Goal: Transaction & Acquisition: Purchase product/service

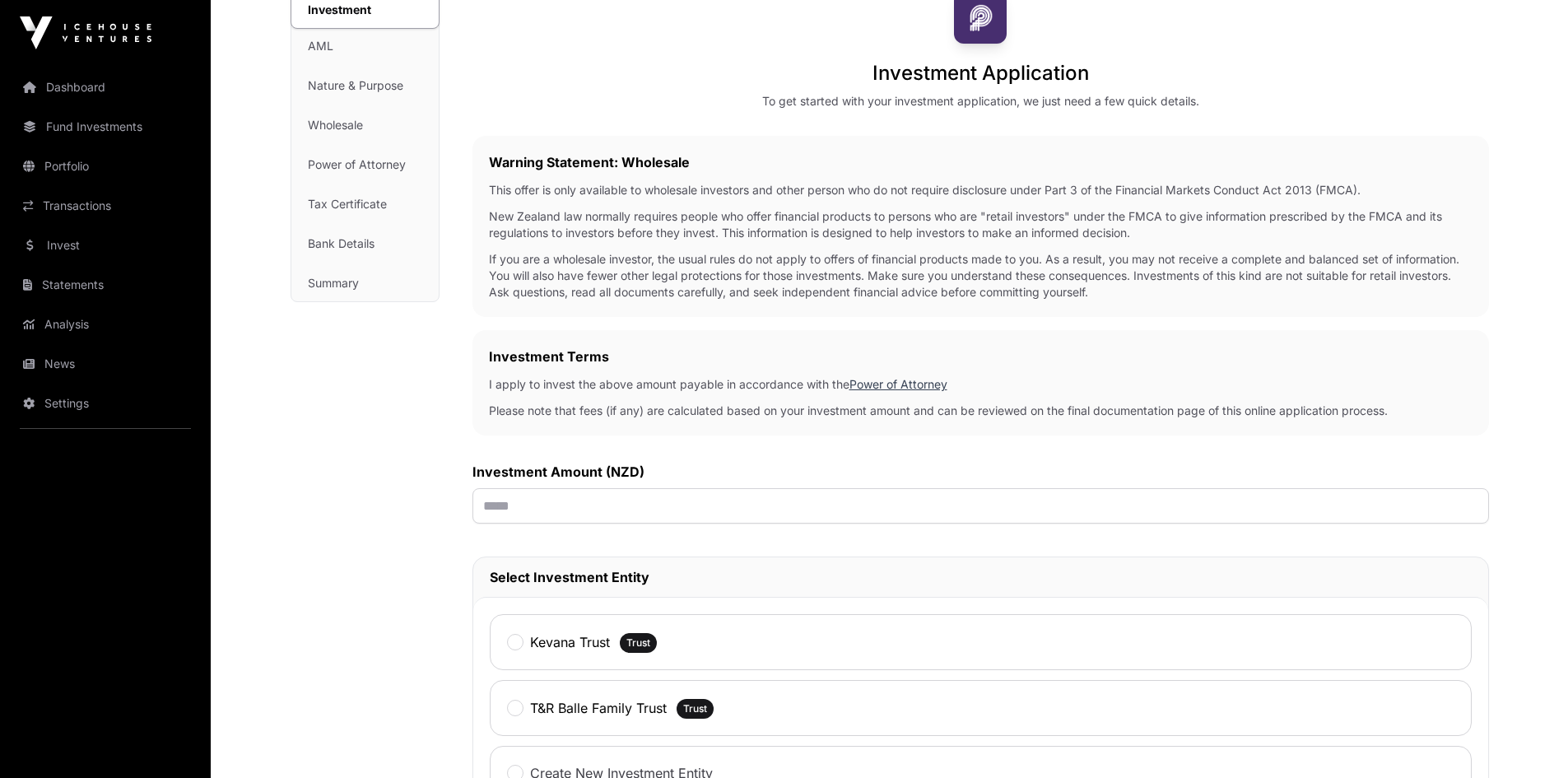
scroll to position [130, 0]
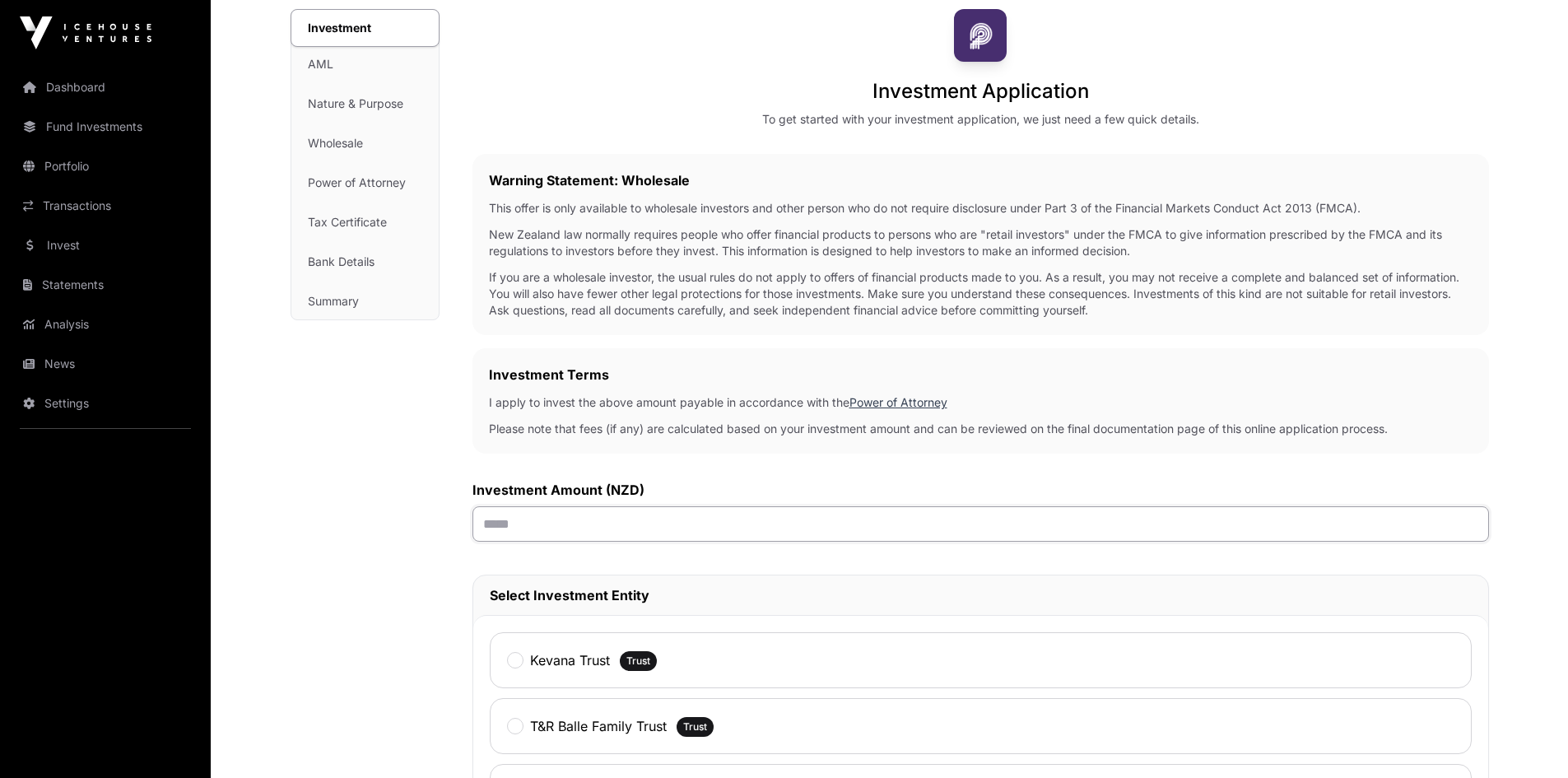
click at [628, 528] on input "text" at bounding box center [981, 523] width 1017 height 35
type input "******"
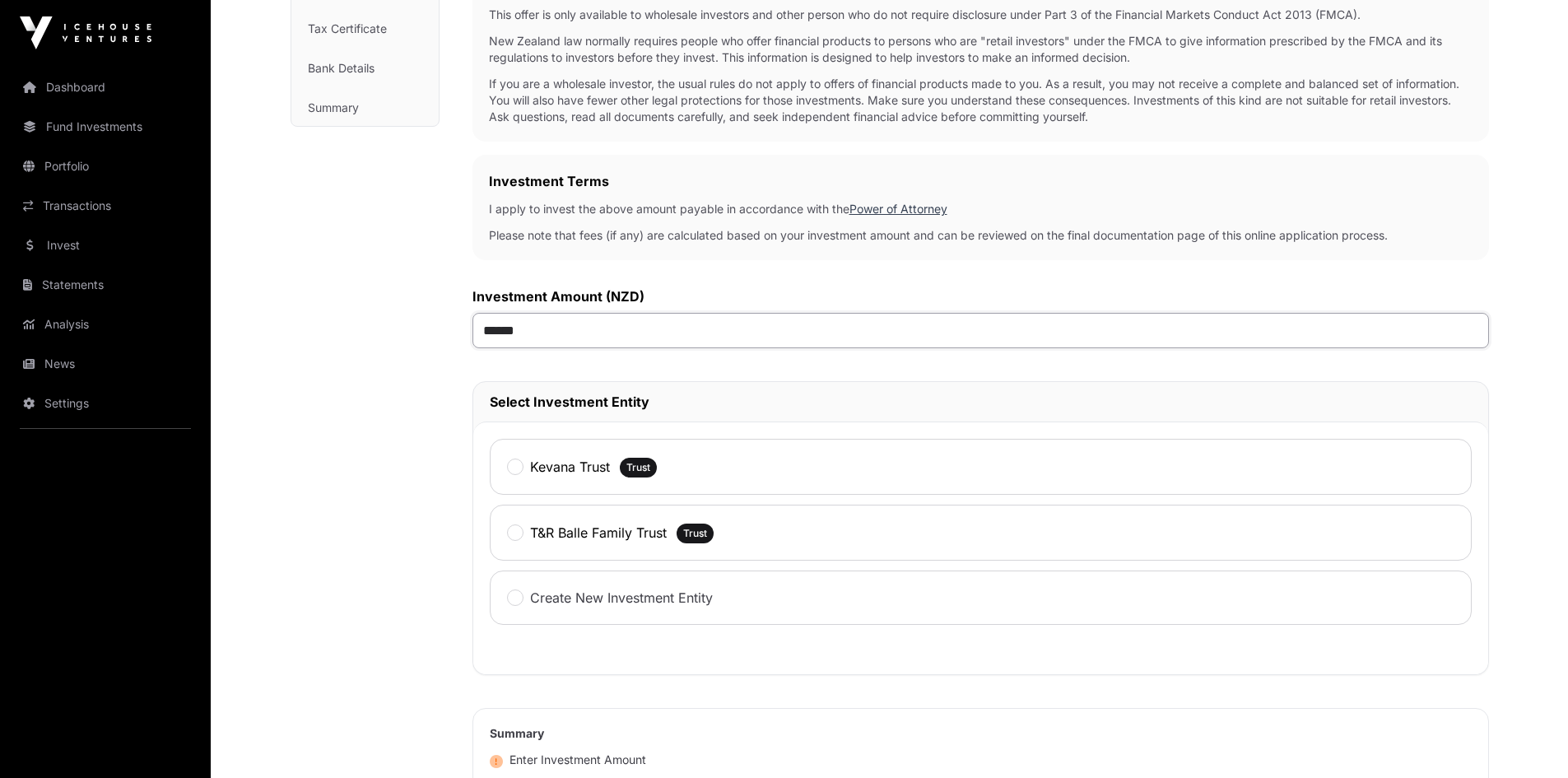
scroll to position [344, 0]
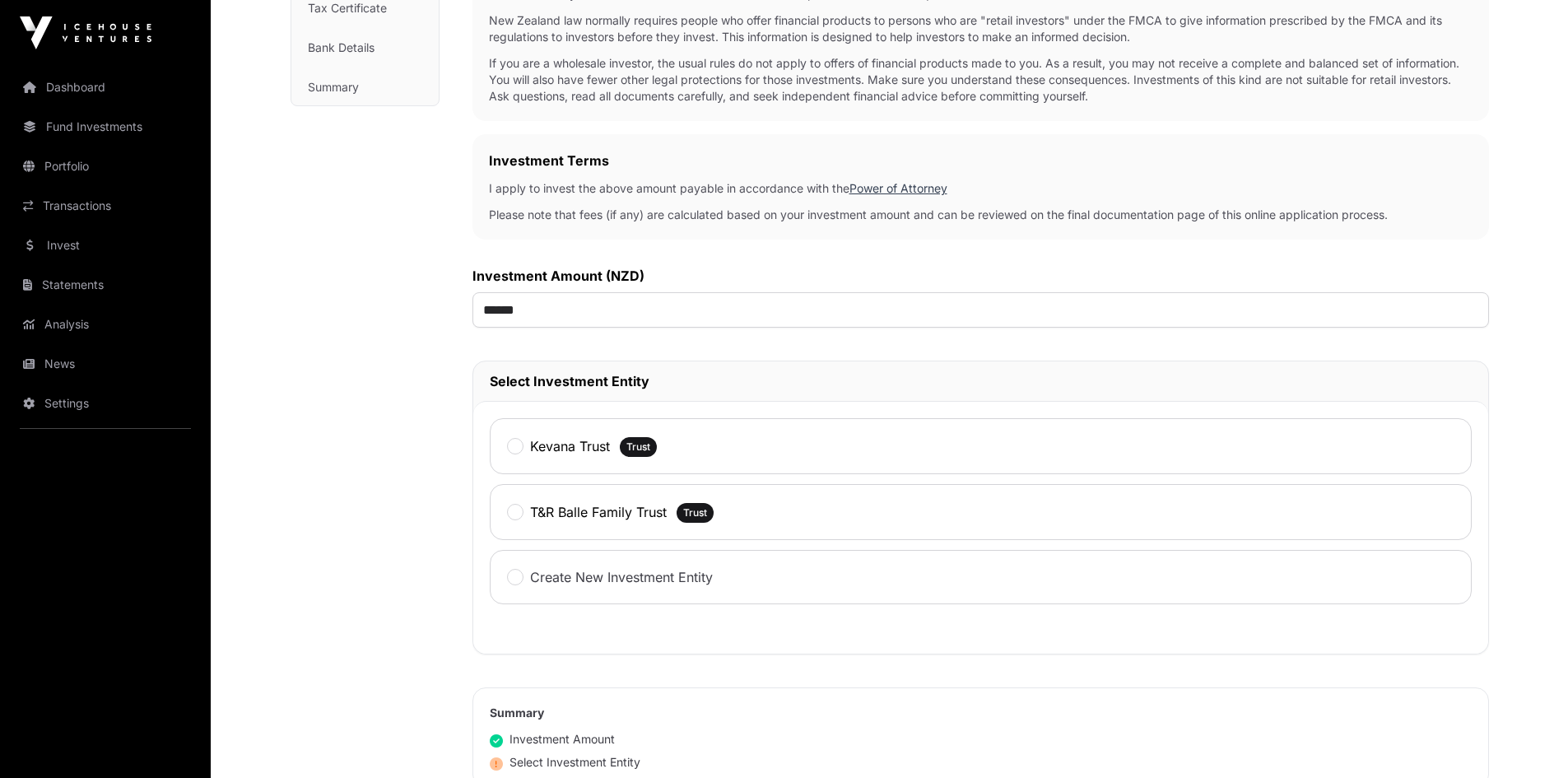
click at [568, 456] on label "Kevana Trust" at bounding box center [570, 446] width 79 height 20
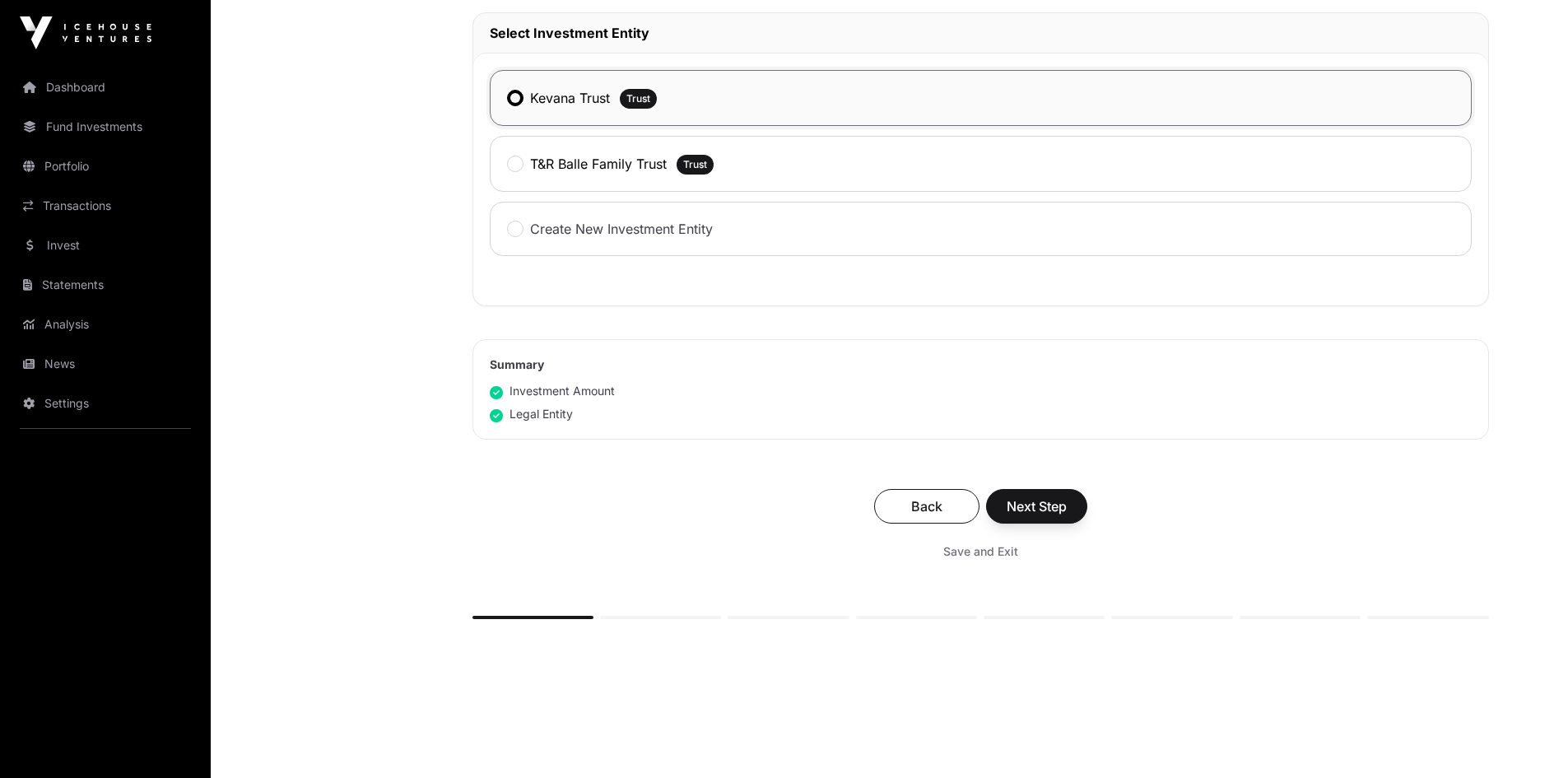
scroll to position [706, 0]
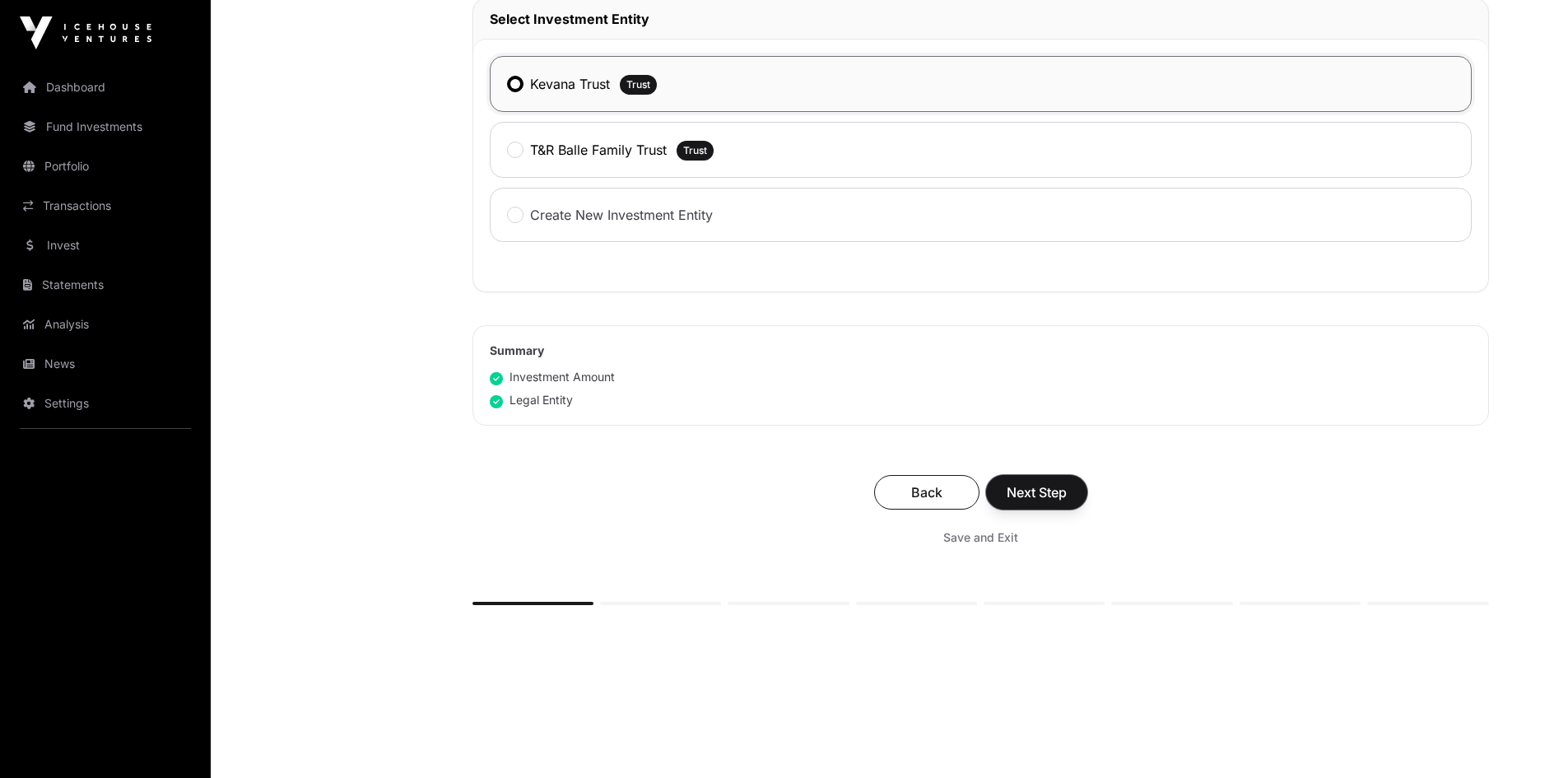
click at [1034, 497] on span "Next Step" at bounding box center [1037, 491] width 60 height 20
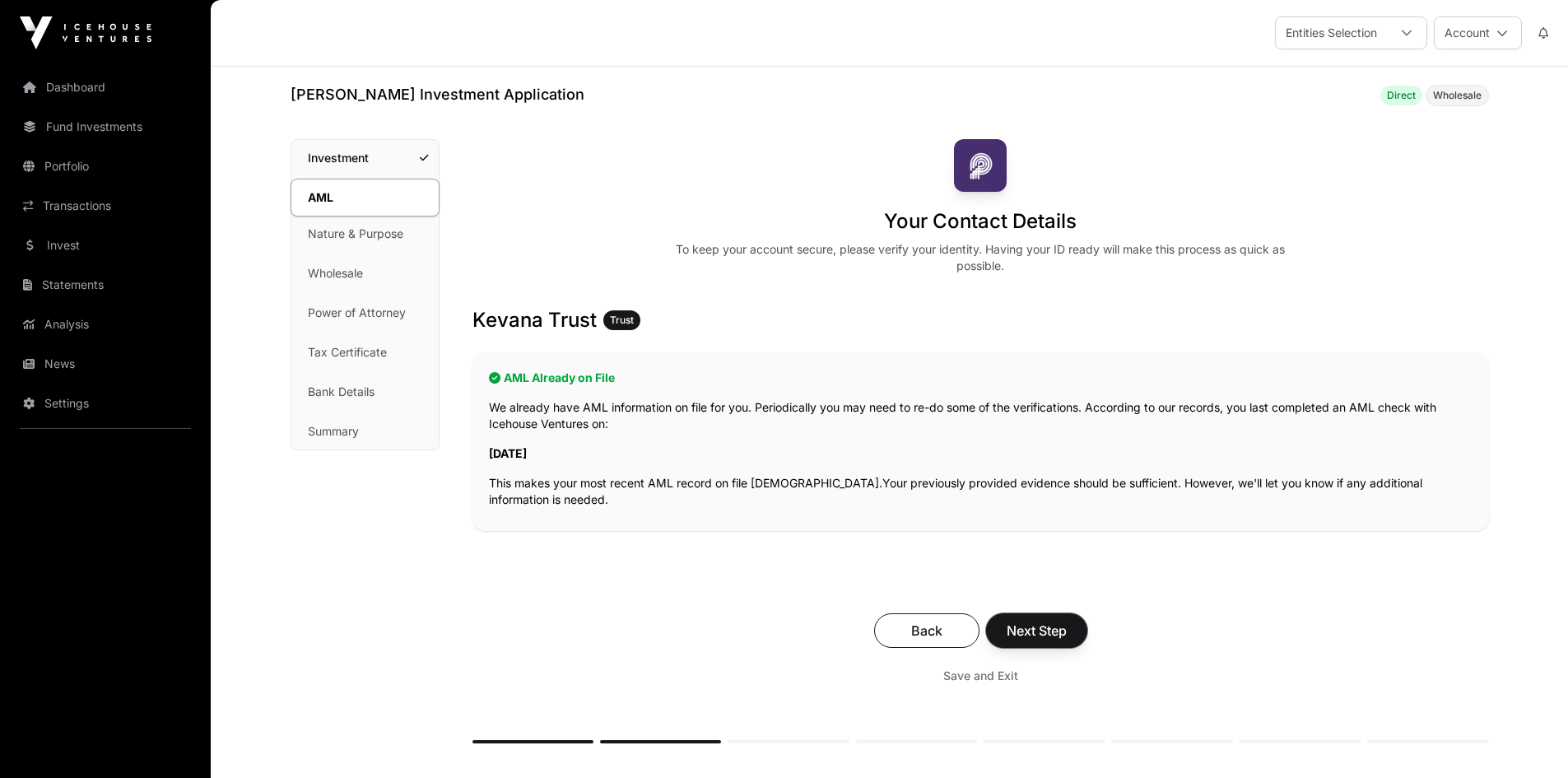
click at [1051, 627] on span "Next Step" at bounding box center [1037, 630] width 60 height 20
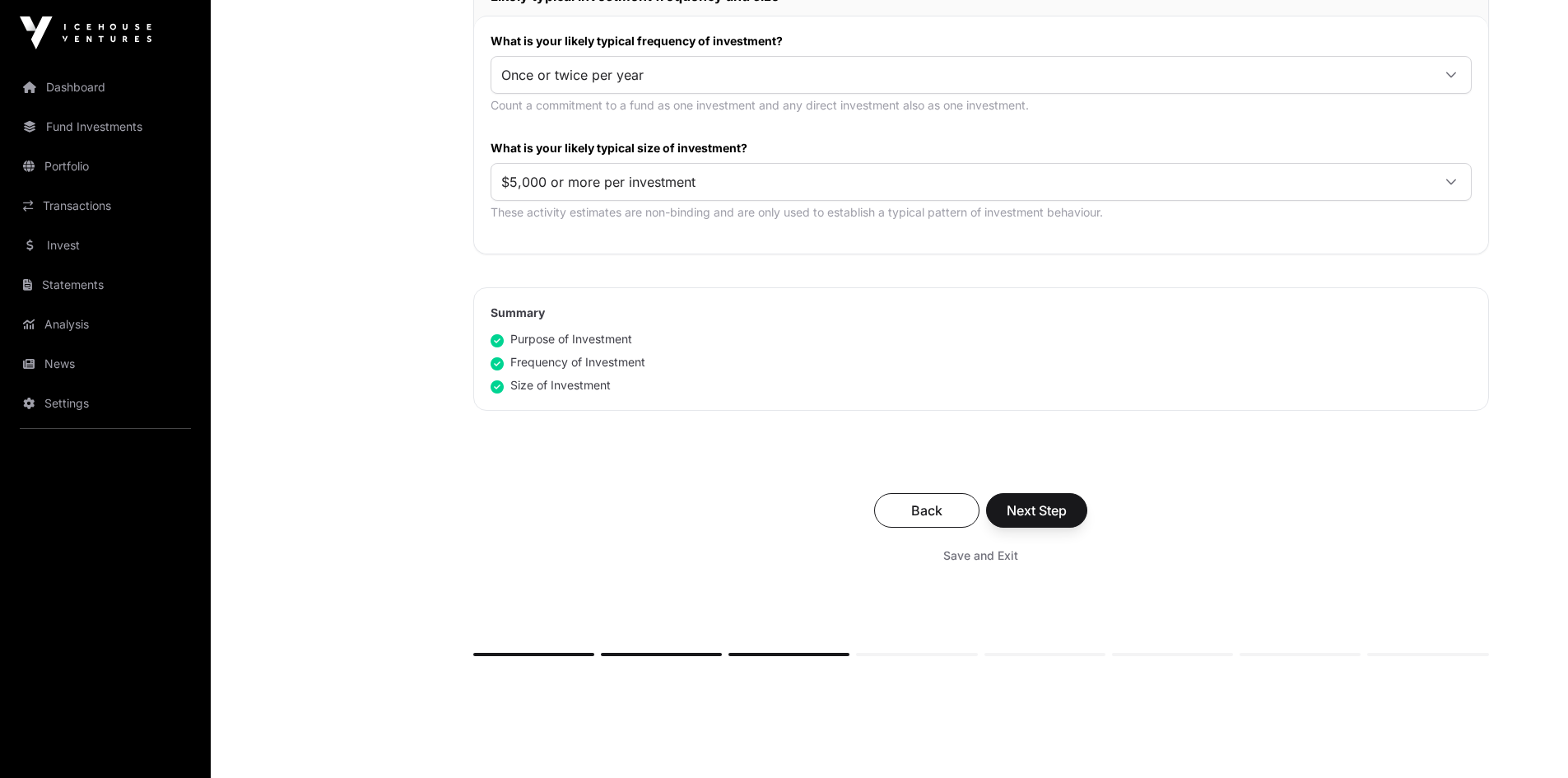
scroll to position [866, 0]
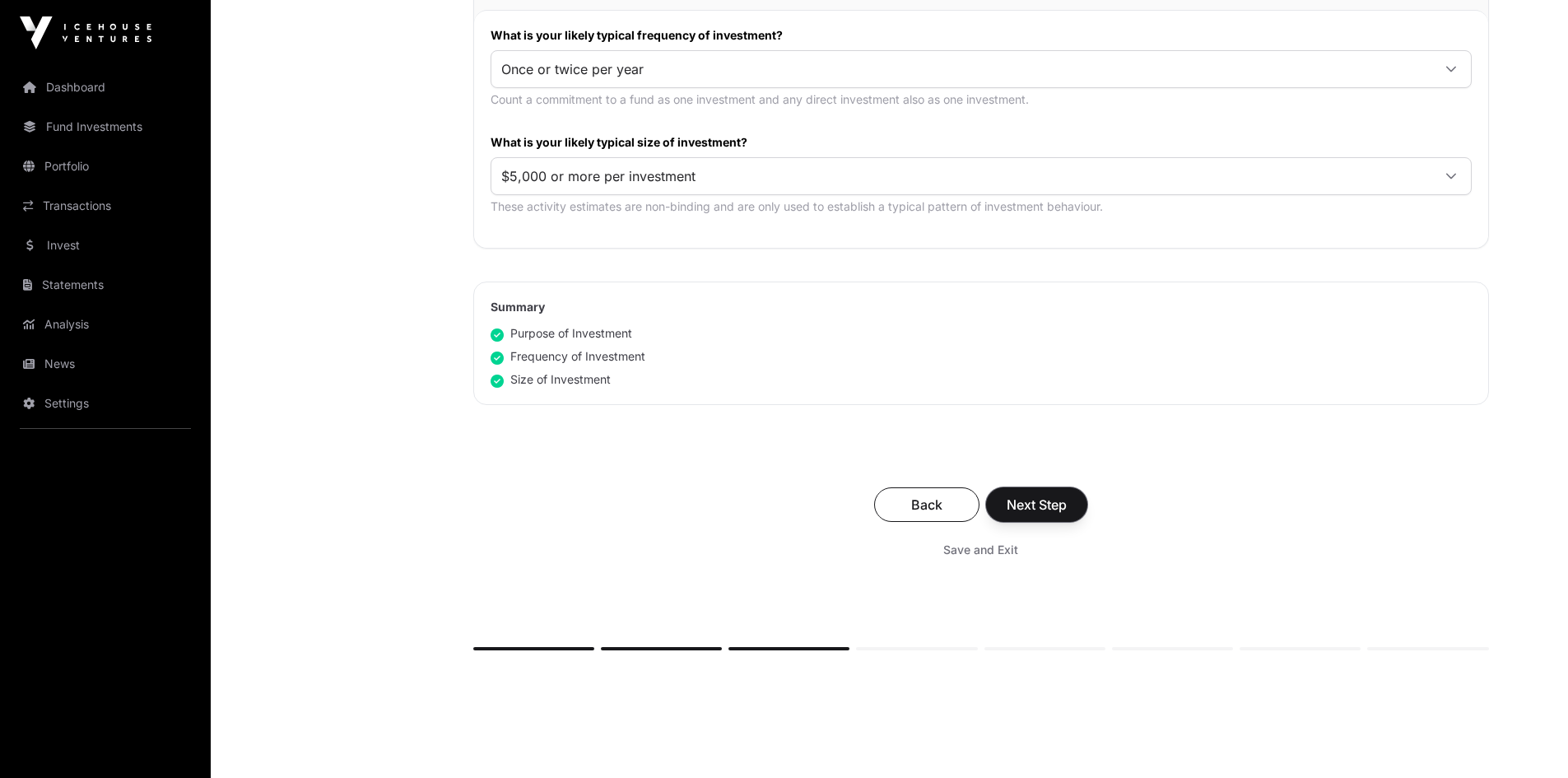
click at [1051, 514] on span "Next Step" at bounding box center [1037, 504] width 60 height 20
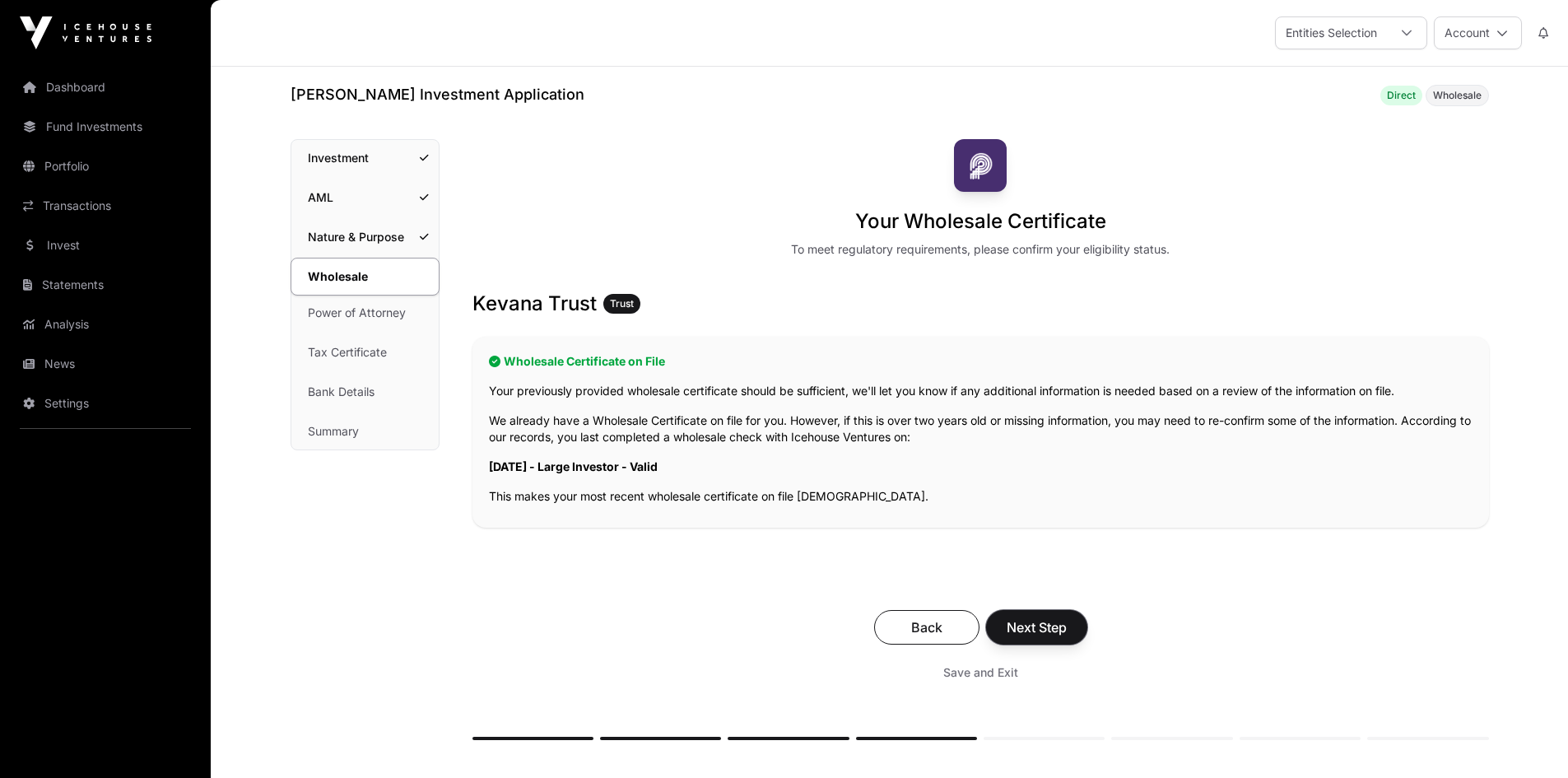
click at [1043, 630] on span "Next Step" at bounding box center [1037, 627] width 60 height 20
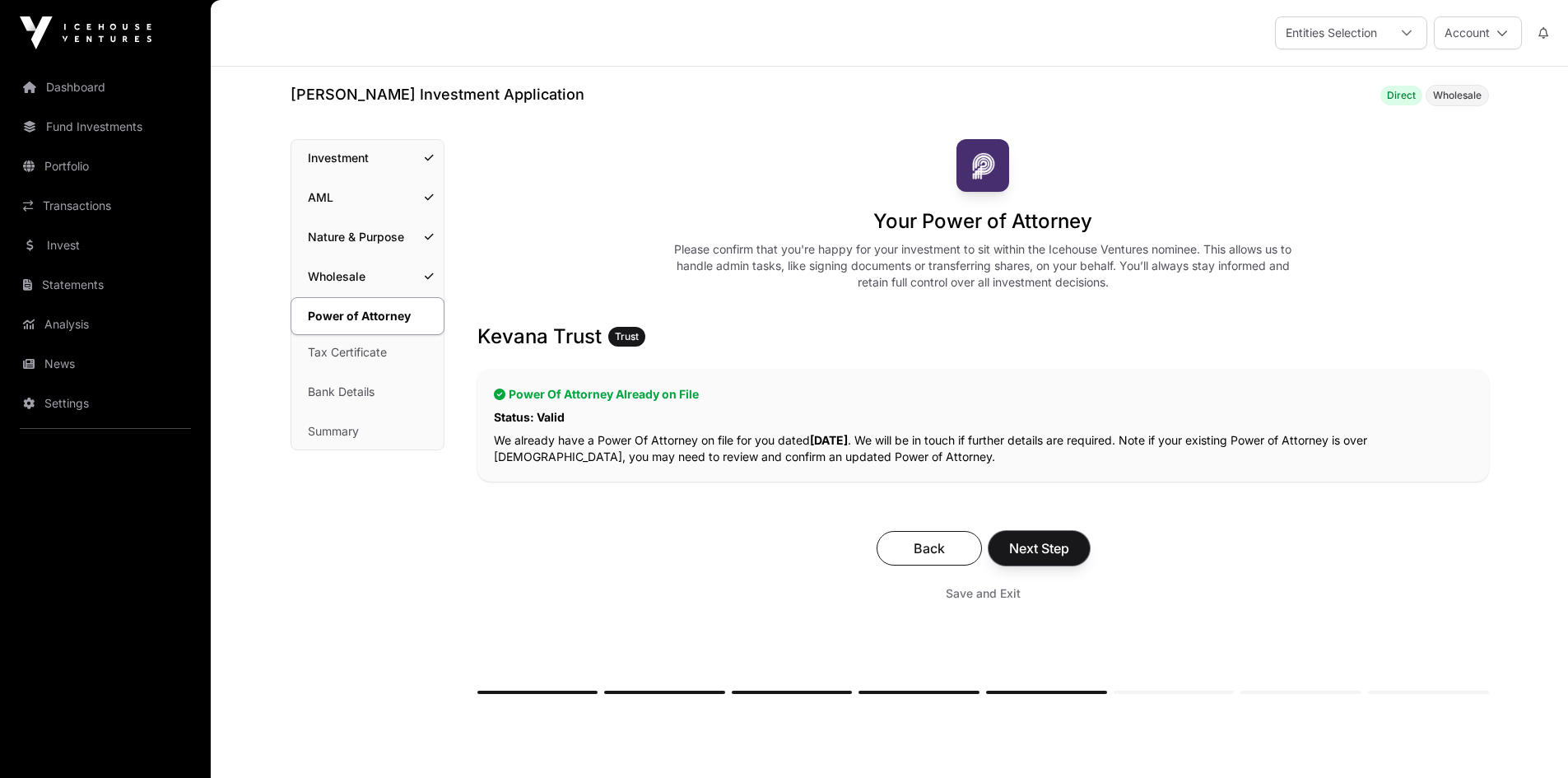
click at [1039, 559] on button "Next Step" at bounding box center [1039, 548] width 101 height 35
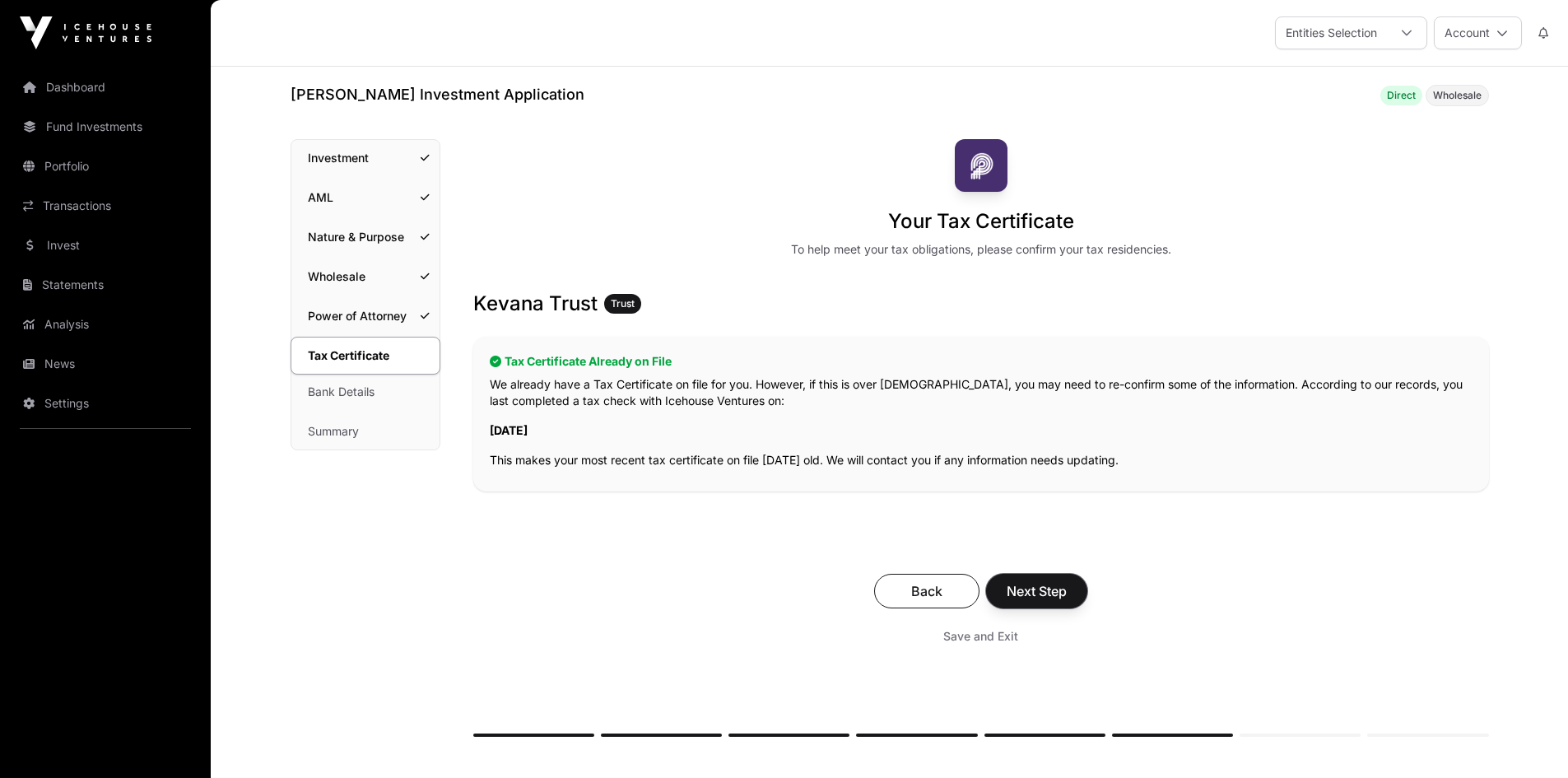
click at [1050, 600] on span "Next Step" at bounding box center [1037, 591] width 60 height 20
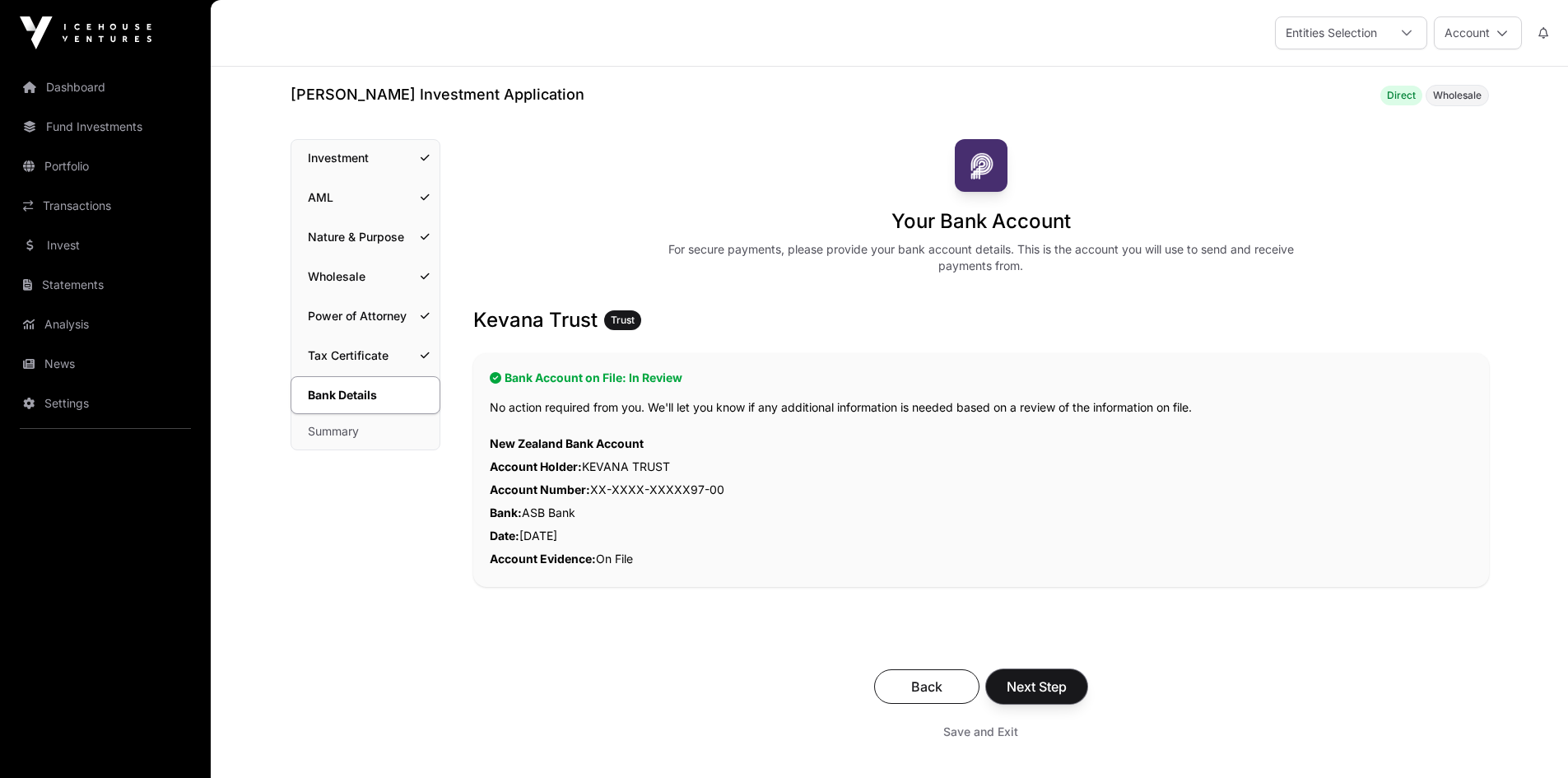
click at [1045, 690] on span "Next Step" at bounding box center [1037, 686] width 60 height 20
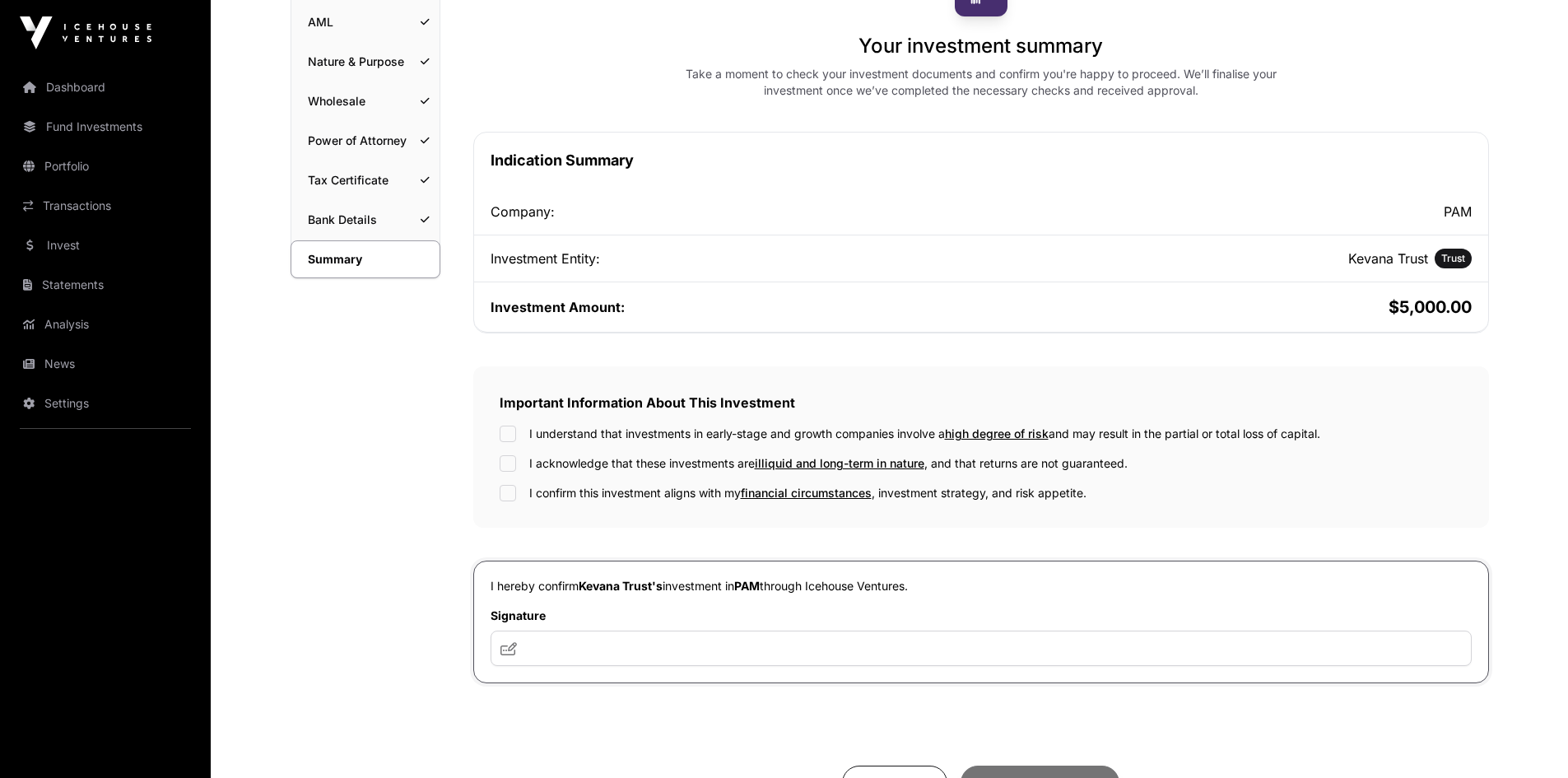
scroll to position [179, 0]
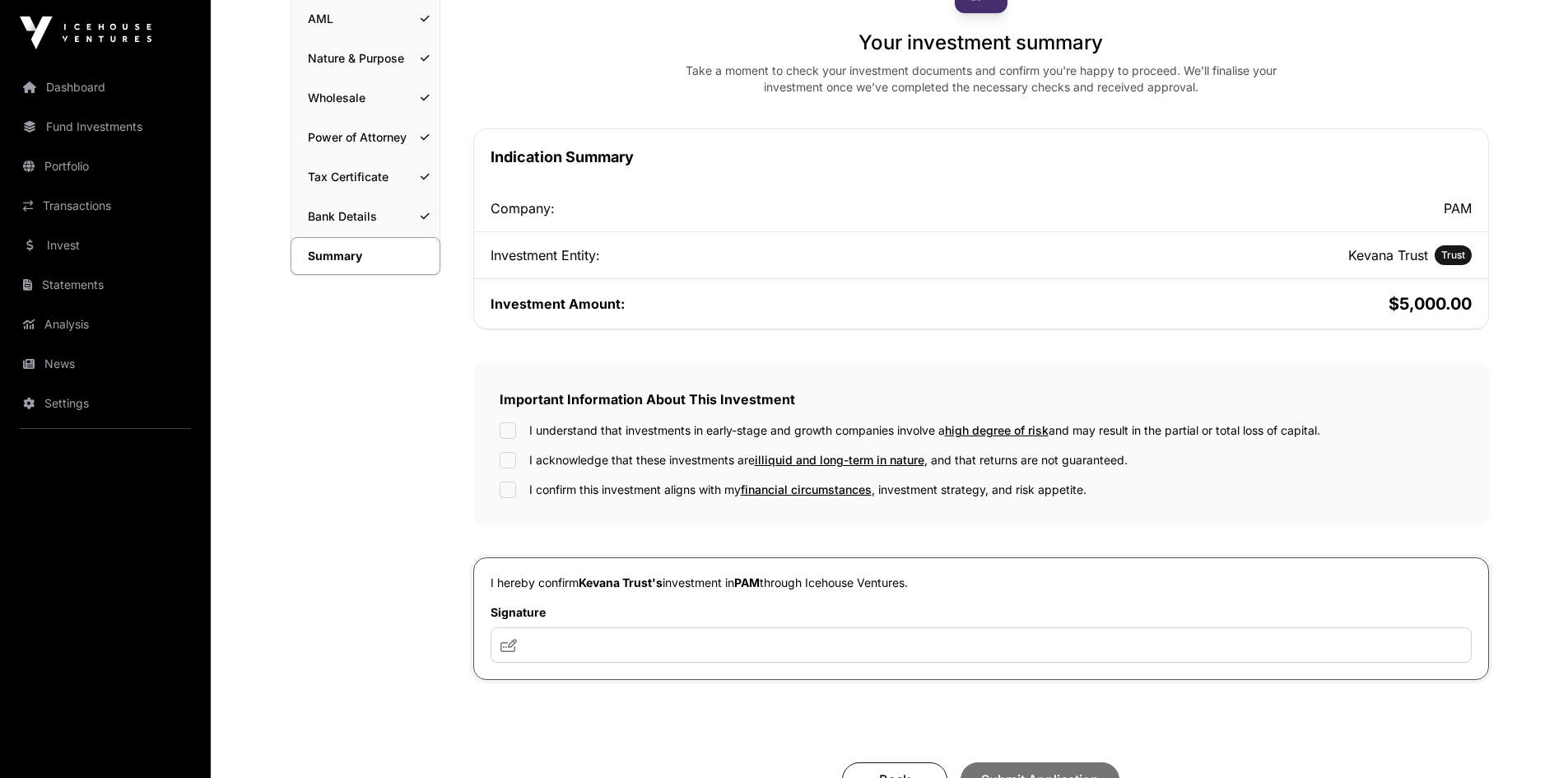
click at [575, 431] on label "I understand that investments in early-stage and growth companies involve a hig…" at bounding box center [925, 430] width 791 height 16
click at [558, 639] on input "text" at bounding box center [981, 644] width 981 height 35
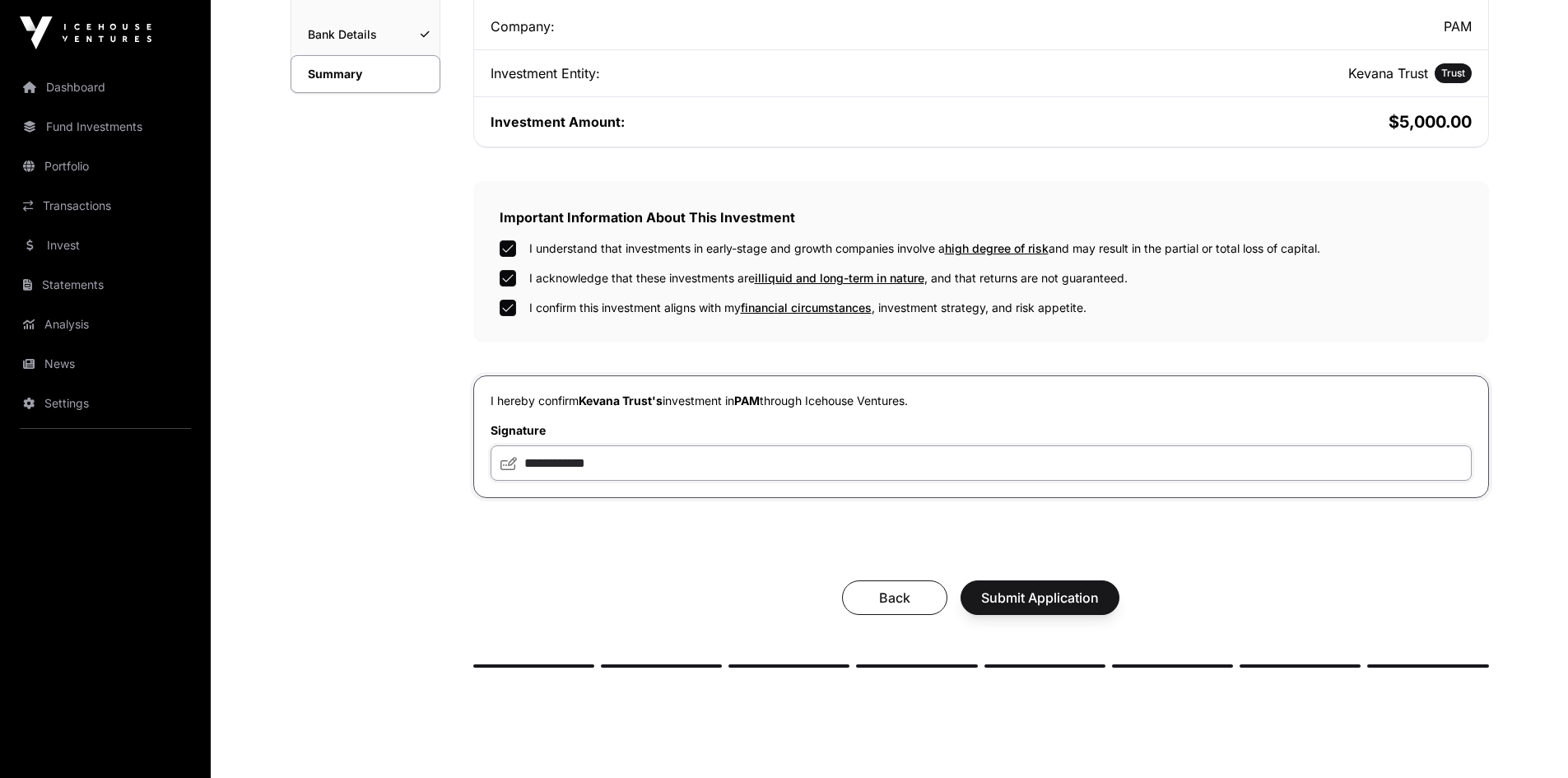
scroll to position [371, 0]
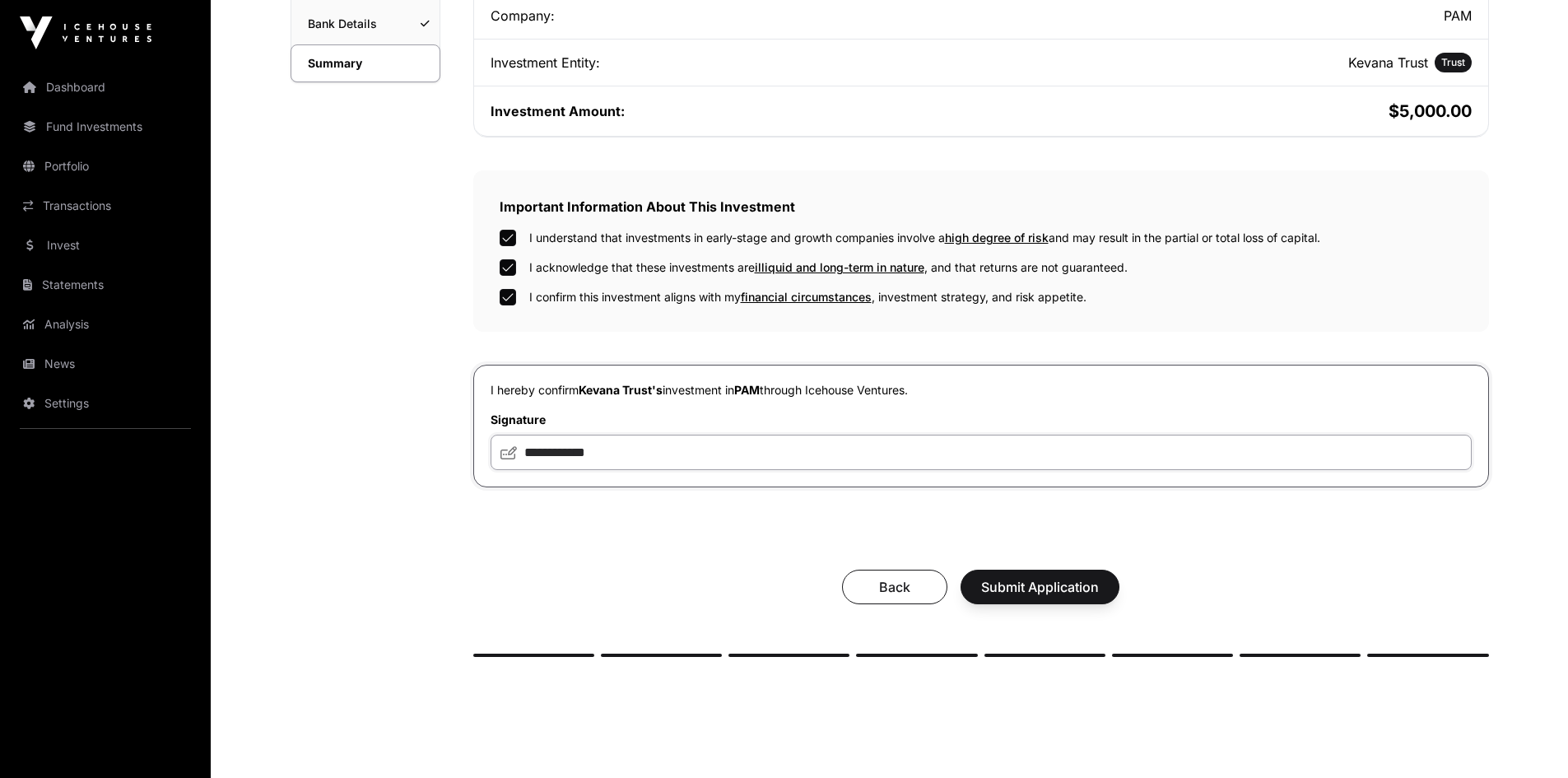
type input "**********"
click at [1057, 600] on button "Submit Application" at bounding box center [1040, 586] width 159 height 35
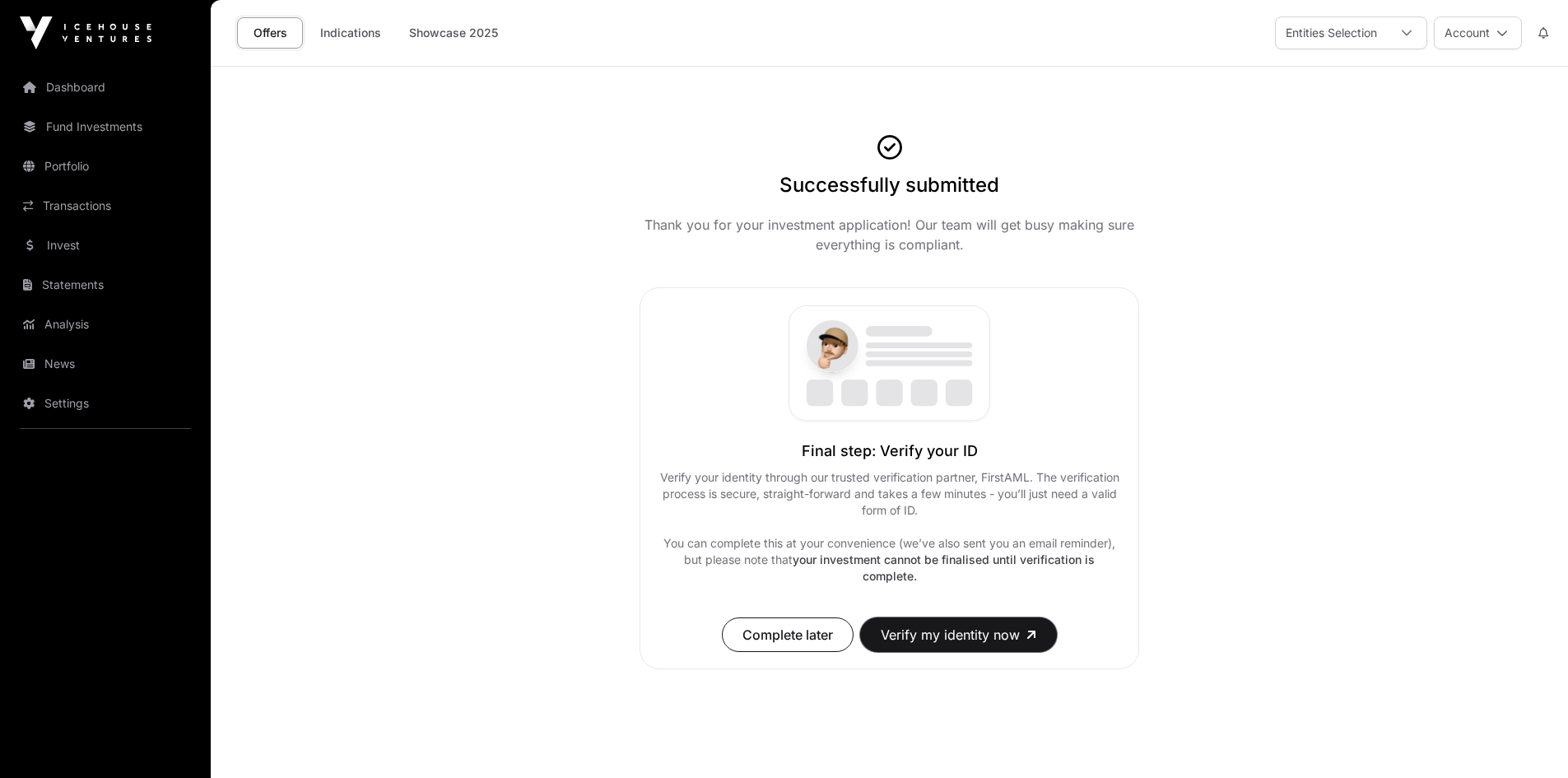
click at [923, 634] on button "Verify my identity now" at bounding box center [959, 635] width 197 height 35
click at [1482, 34] on button "Account" at bounding box center [1478, 32] width 88 height 33
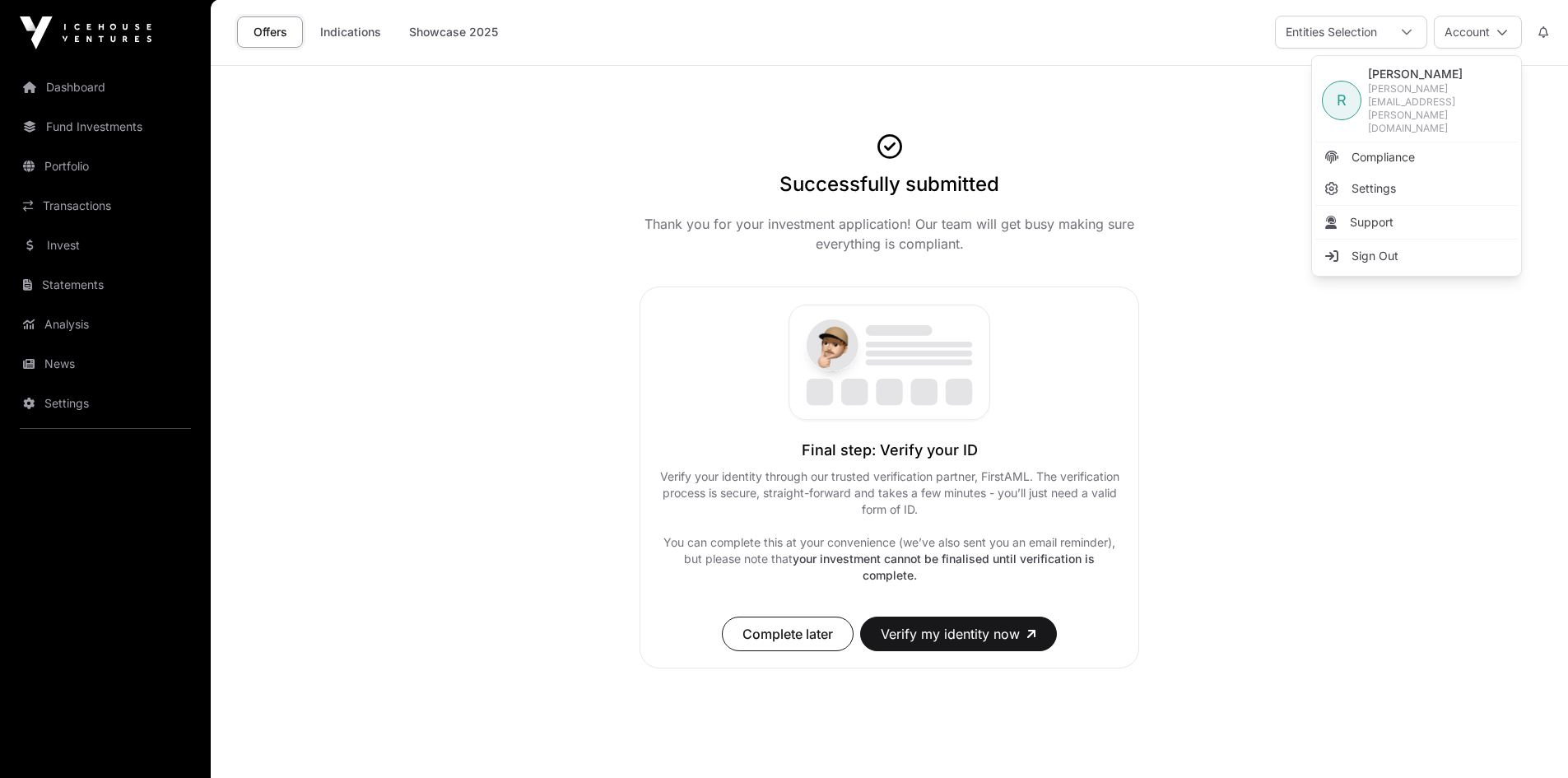
click at [1401, 241] on link "Sign Out" at bounding box center [1417, 256] width 202 height 29
